Goal: Task Accomplishment & Management: Manage account settings

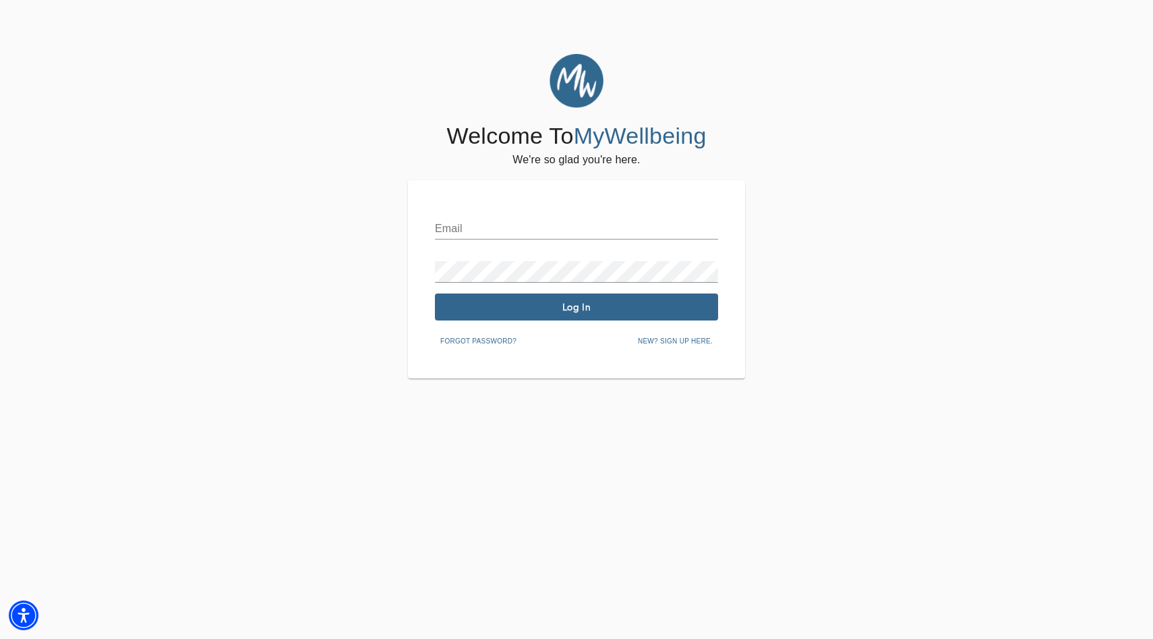
click at [501, 224] on input "text" at bounding box center [576, 229] width 283 height 22
type input "[EMAIL_ADDRESS][DOMAIN_NAME]"
click at [531, 299] on button "Log In" at bounding box center [576, 306] width 283 height 27
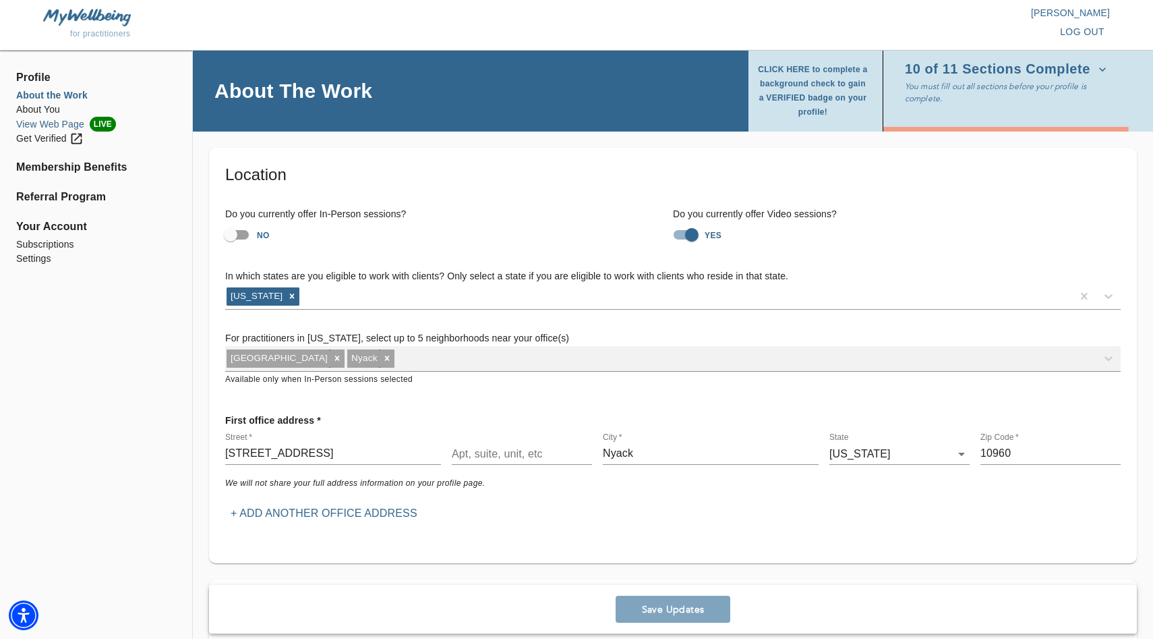
click at [41, 127] on li "View Web Page LIVE" at bounding box center [96, 124] width 160 height 15
click at [26, 256] on li "Settings" at bounding box center [96, 259] width 160 height 14
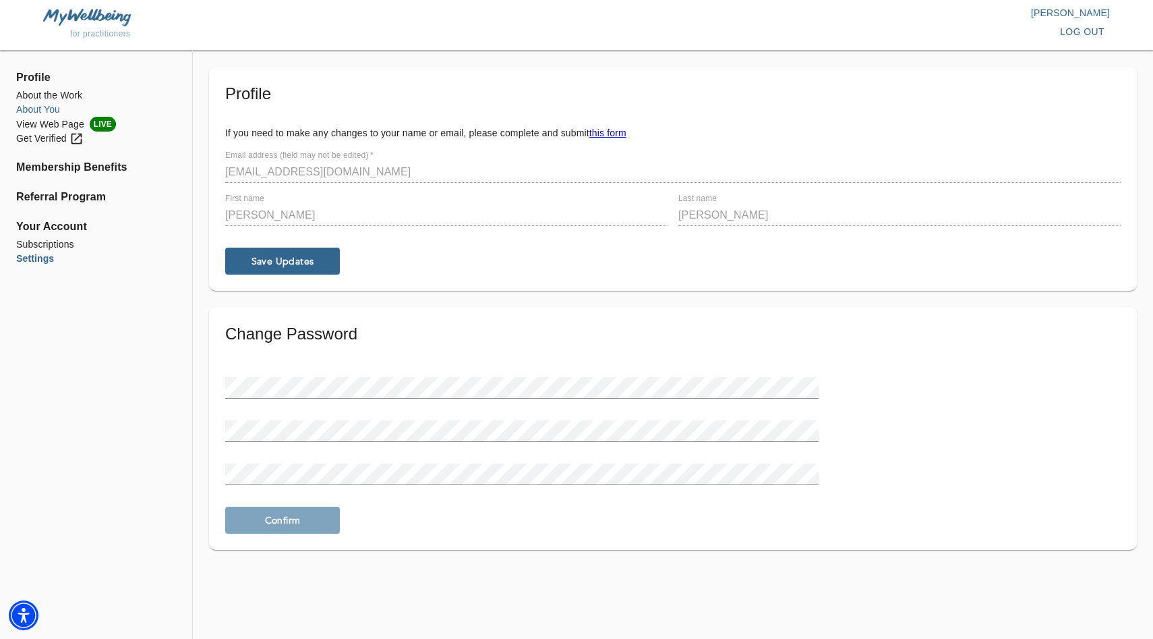
click at [40, 108] on li "About You" at bounding box center [96, 110] width 160 height 14
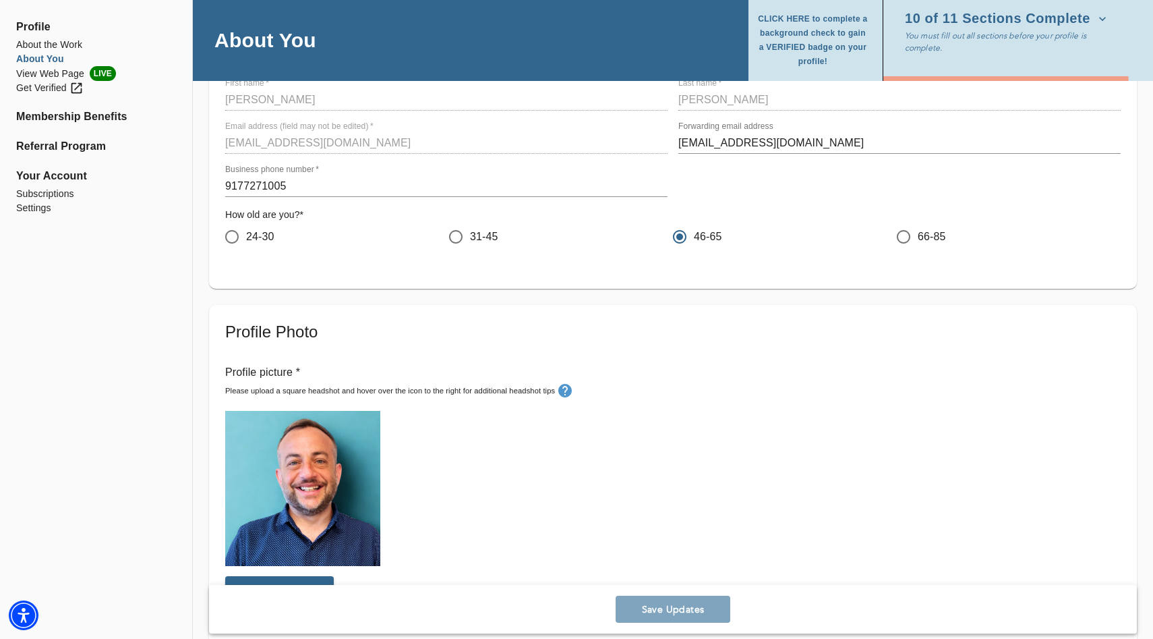
scroll to position [233, 0]
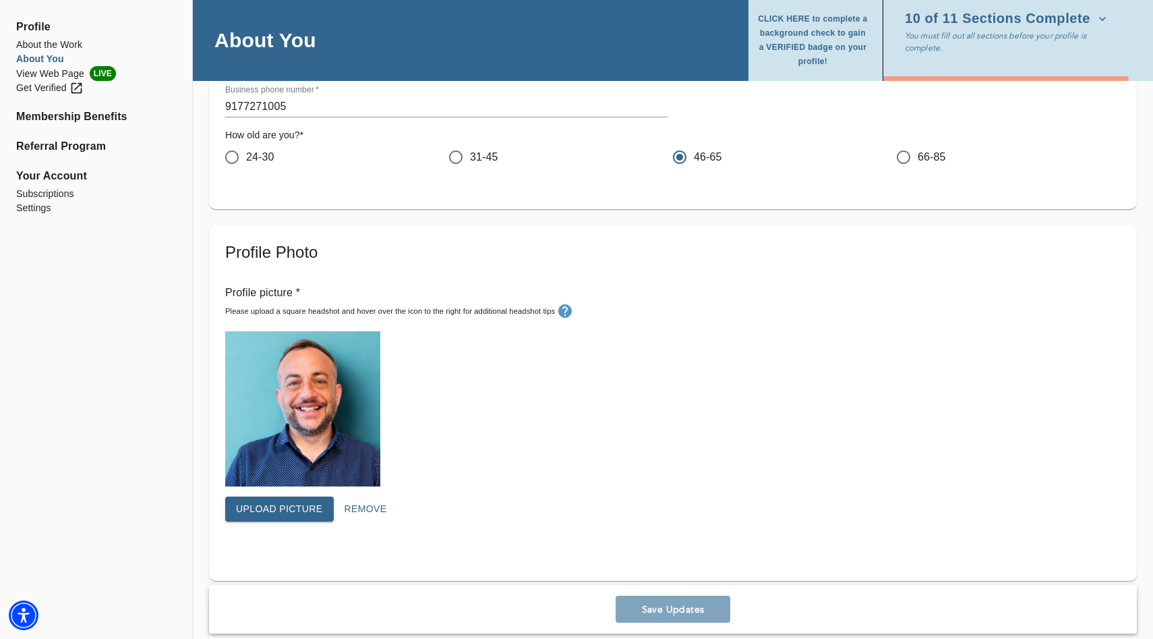
click at [364, 514] on span "Remove" at bounding box center [366, 508] width 42 height 17
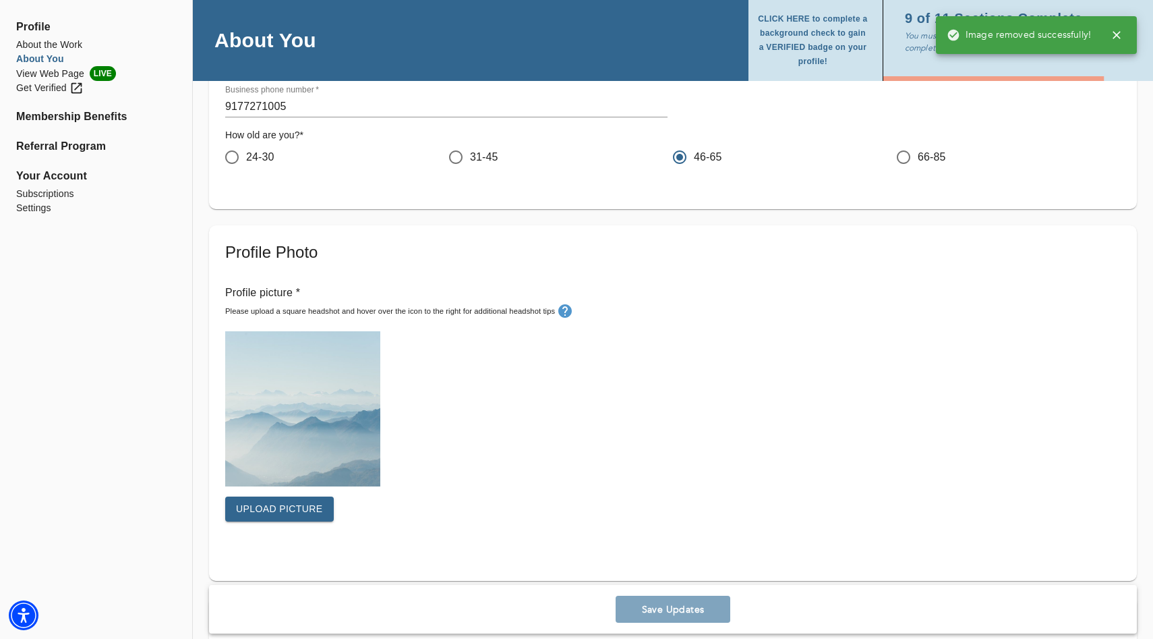
click at [286, 507] on span "Upload picture" at bounding box center [279, 508] width 87 height 17
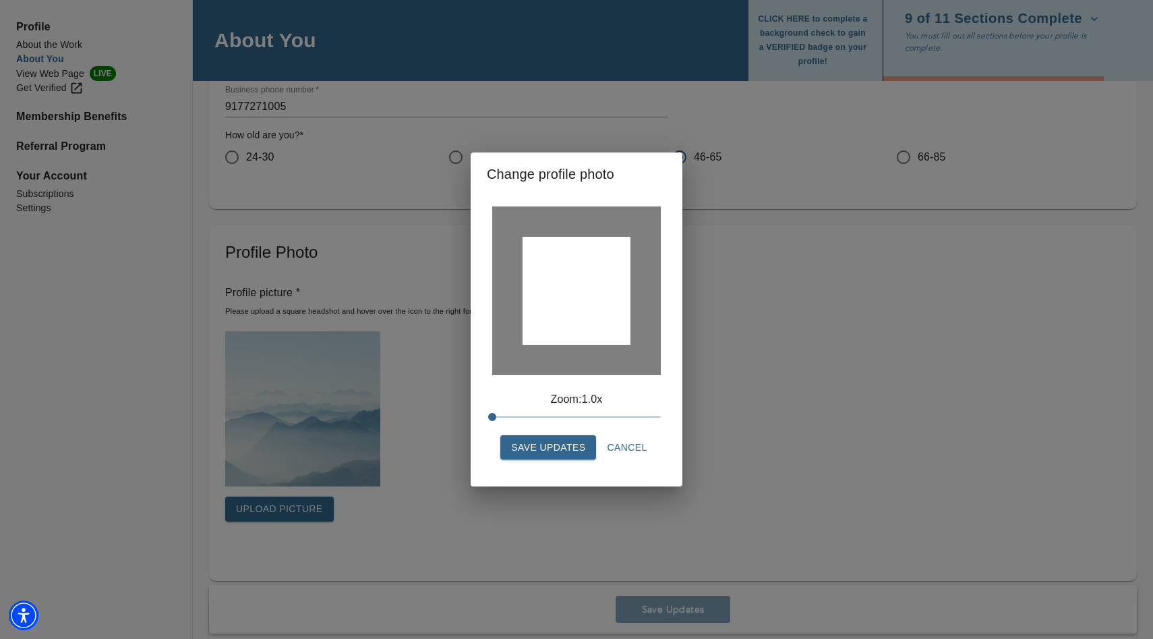
drag, startPoint x: 589, startPoint y: 284, endPoint x: 590, endPoint y: 294, distance: 10.2
click at [590, 294] on div at bounding box center [577, 291] width 108 height 108
click at [540, 441] on span "Save Updates" at bounding box center [548, 447] width 74 height 17
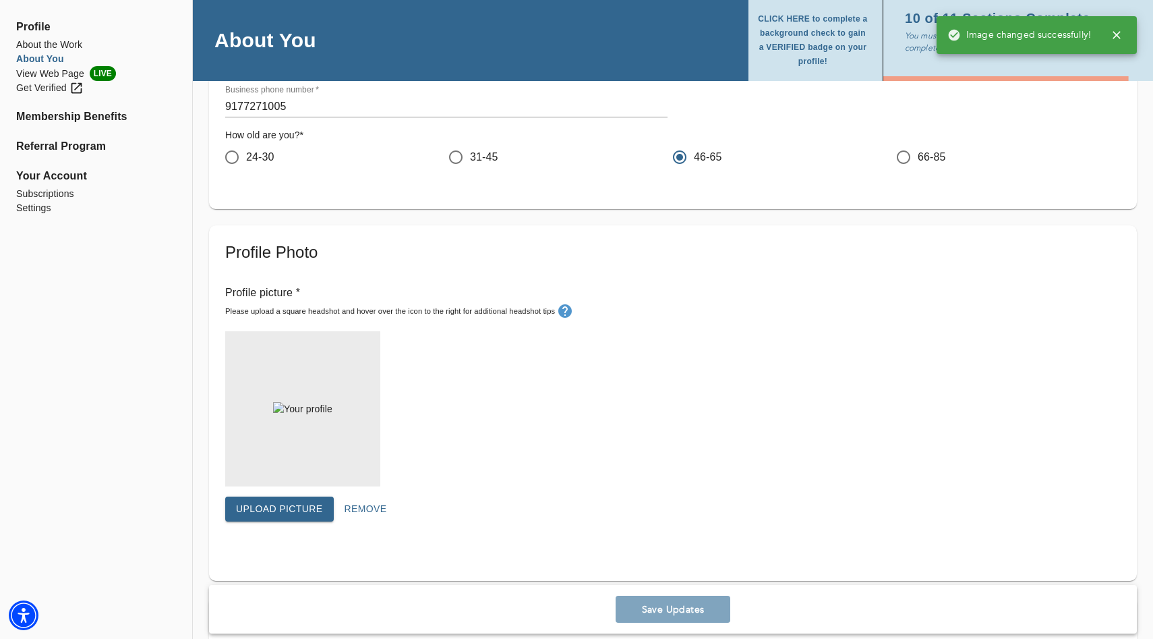
click at [570, 492] on div "Upload picture Remove" at bounding box center [673, 437] width 896 height 212
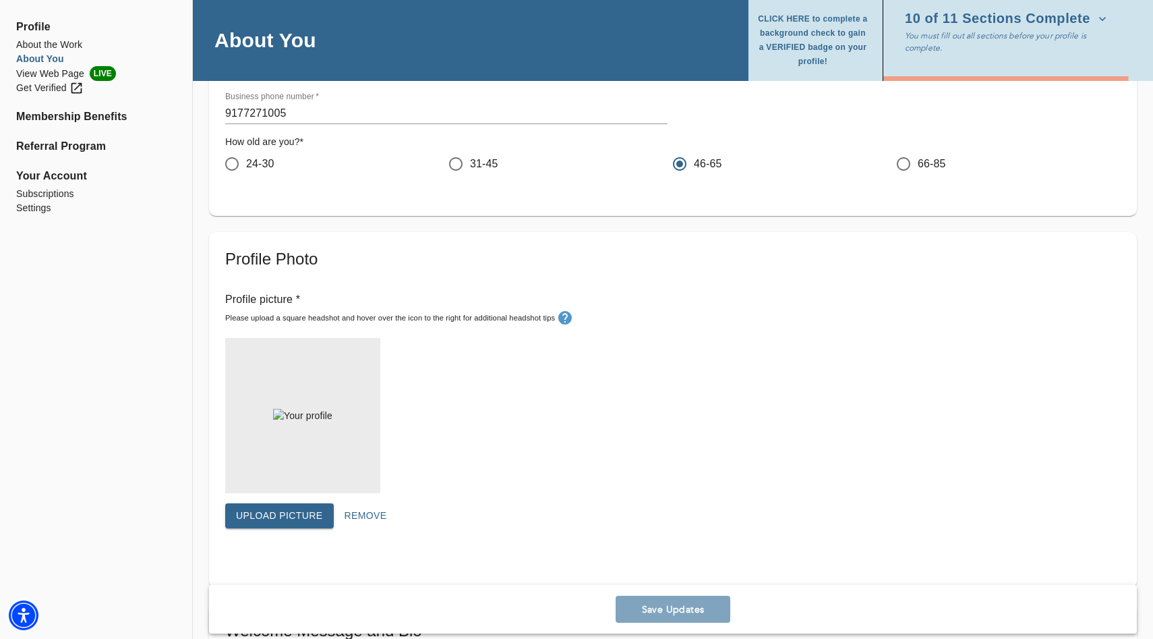
scroll to position [0, 0]
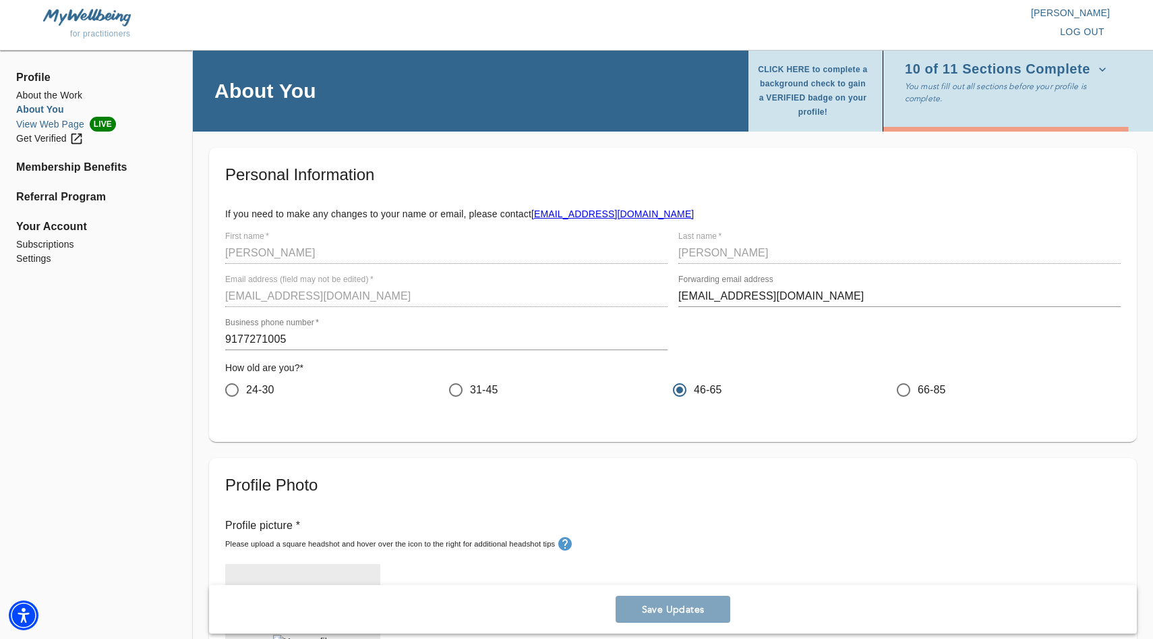
click at [31, 120] on li "View Web Page LIVE" at bounding box center [96, 124] width 160 height 15
